Goal: Task Accomplishment & Management: Manage account settings

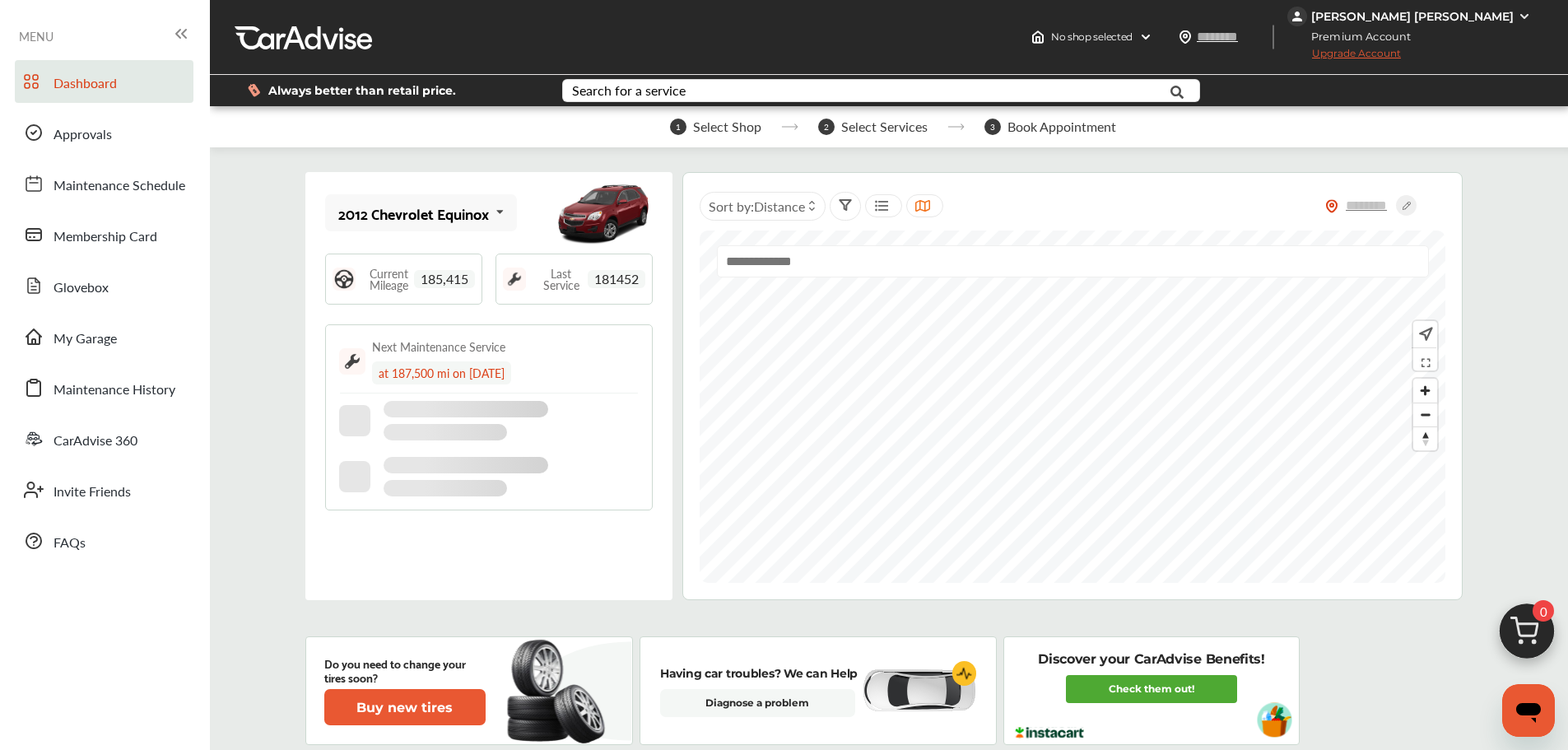
click at [1469, 20] on div "[PERSON_NAME] [PERSON_NAME]" at bounding box center [1413, 17] width 203 height 15
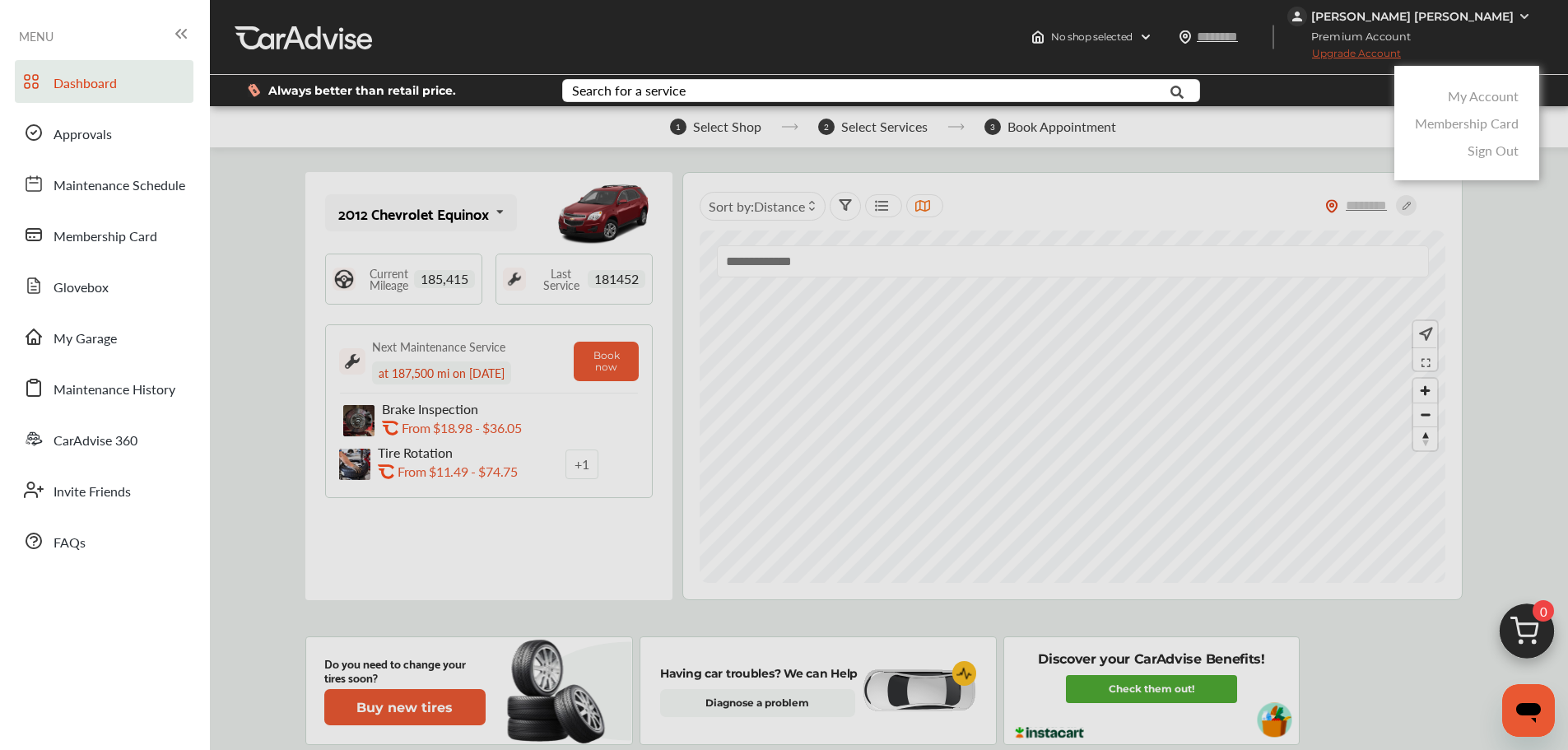
click at [1463, 87] on link "My Account" at bounding box center [1483, 96] width 71 height 19
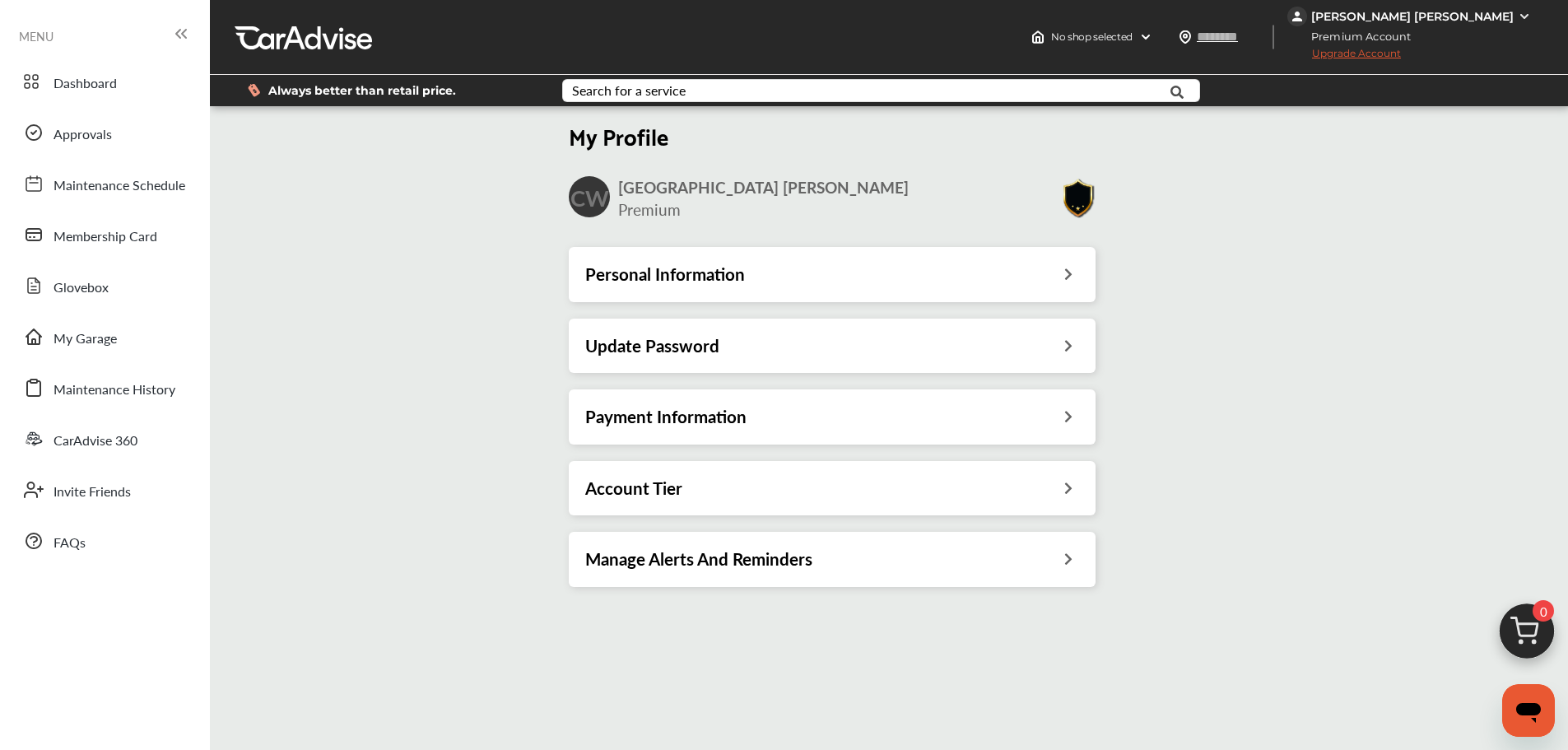
click at [1064, 352] on div "Update Password" at bounding box center [832, 345] width 494 height 21
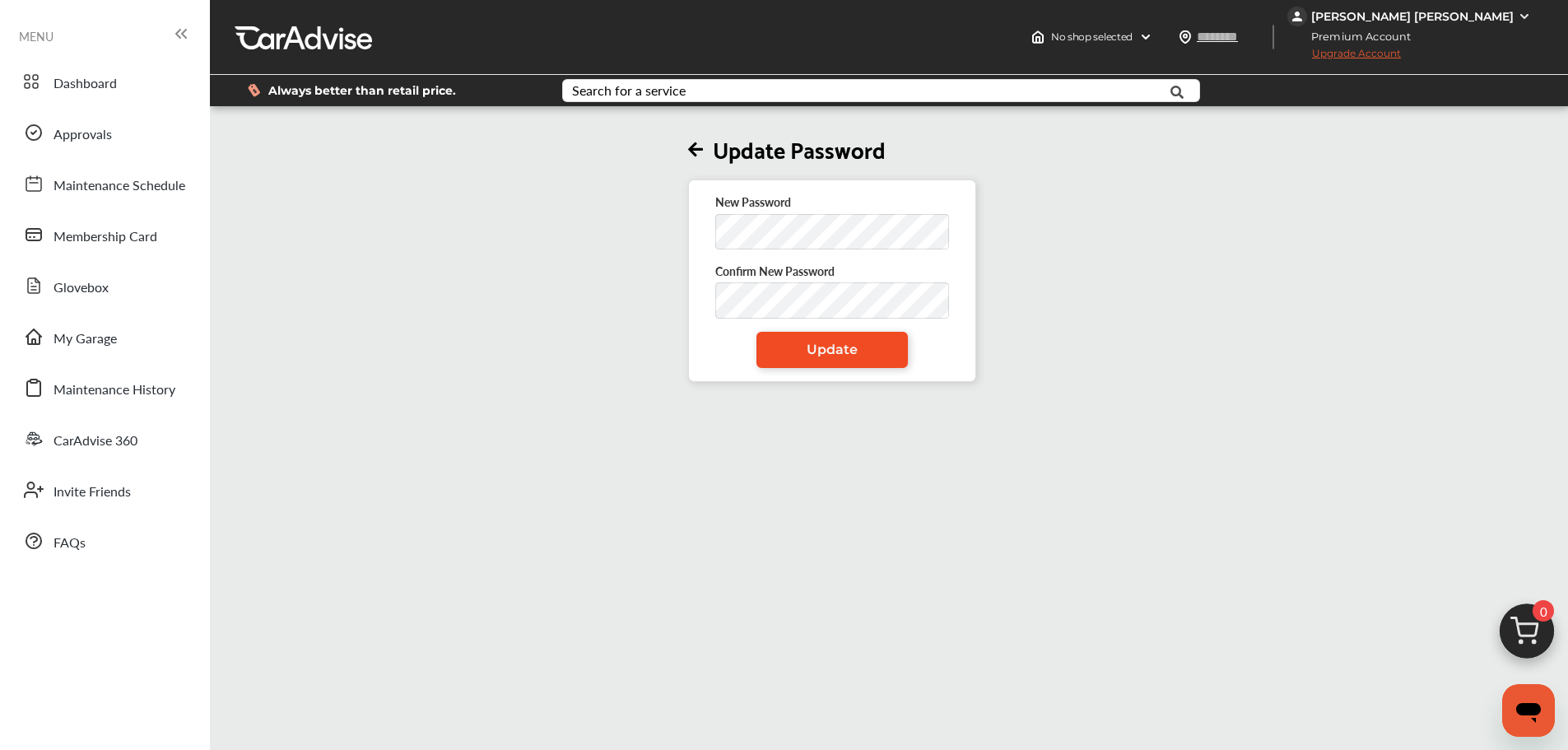
click at [769, 354] on link "Update" at bounding box center [832, 349] width 152 height 36
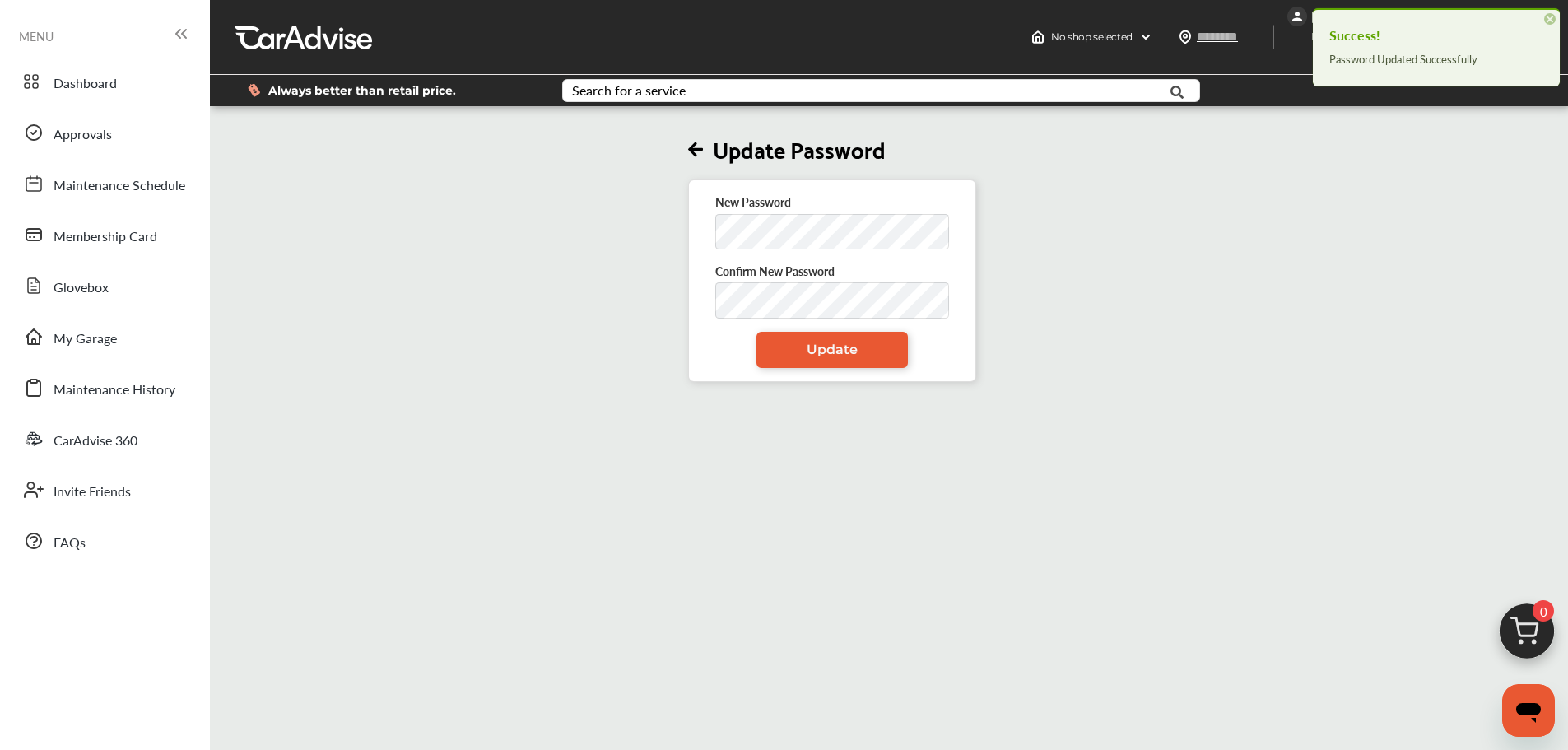
click at [1549, 20] on span "×" at bounding box center [1549, 19] width 11 height 11
